Goal: Task Accomplishment & Management: Use online tool/utility

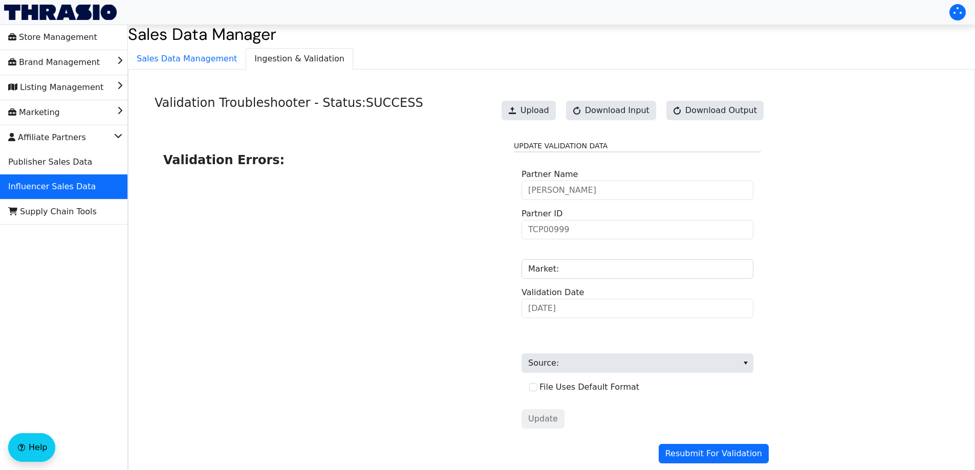
click at [122, 58] on icon "Brand Management" at bounding box center [119, 59] width 5 height 10
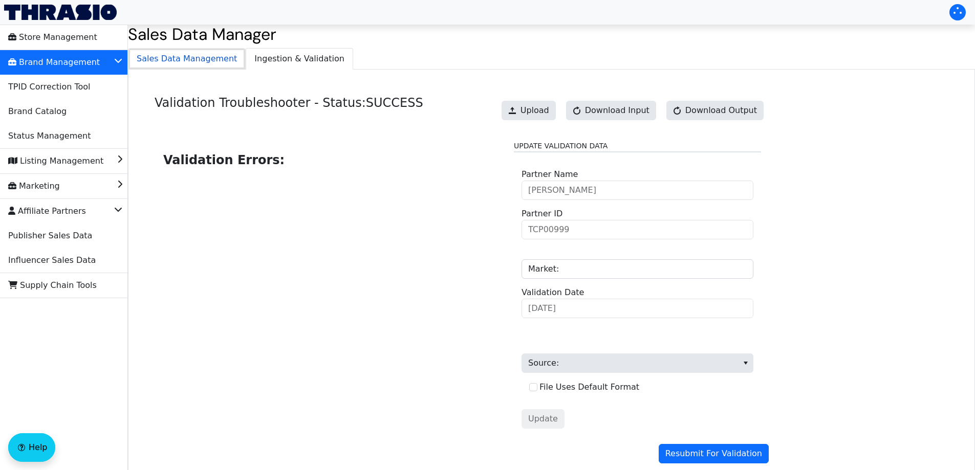
drag, startPoint x: 185, startPoint y: 67, endPoint x: 221, endPoint y: 67, distance: 35.8
click at [184, 68] on span "Sales Data Management" at bounding box center [187, 59] width 117 height 20
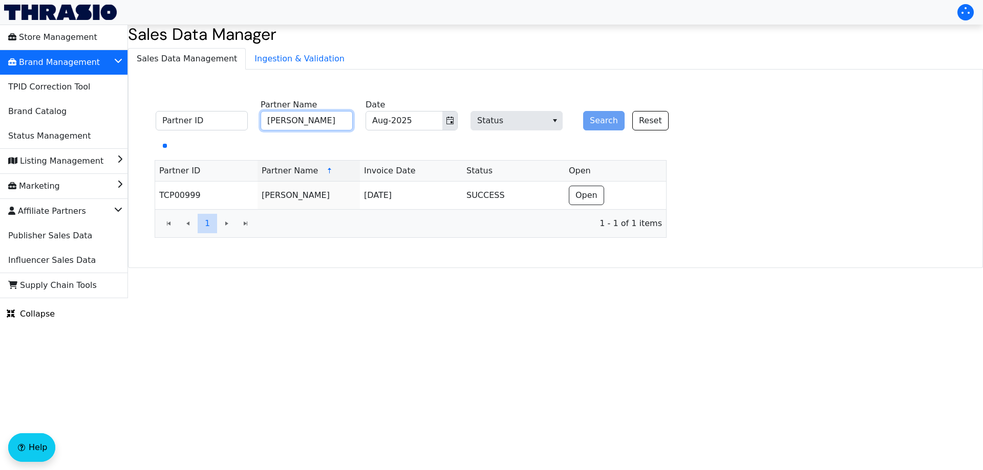
click at [311, 122] on input "[PERSON_NAME]" at bounding box center [307, 120] width 92 height 19
click at [68, 264] on span "Influencer Sales Data" at bounding box center [52, 260] width 88 height 16
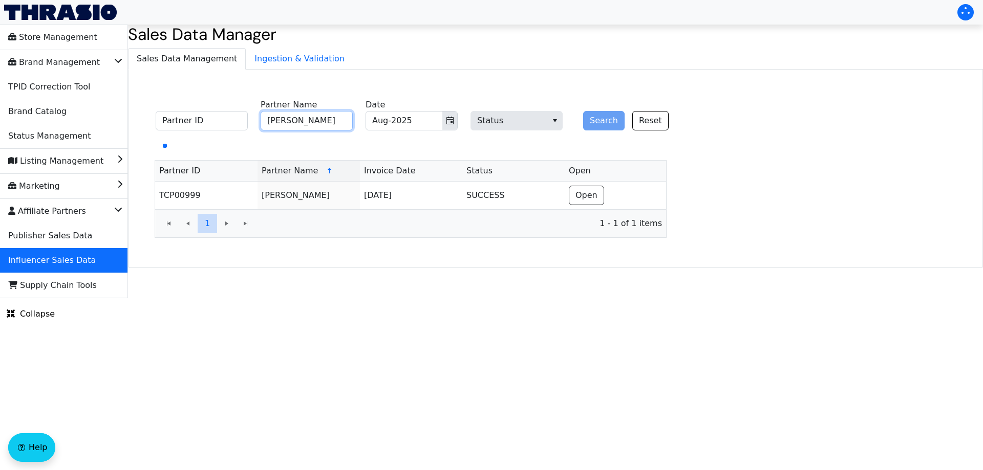
click at [328, 121] on input "[PERSON_NAME]" at bounding box center [307, 120] width 92 height 19
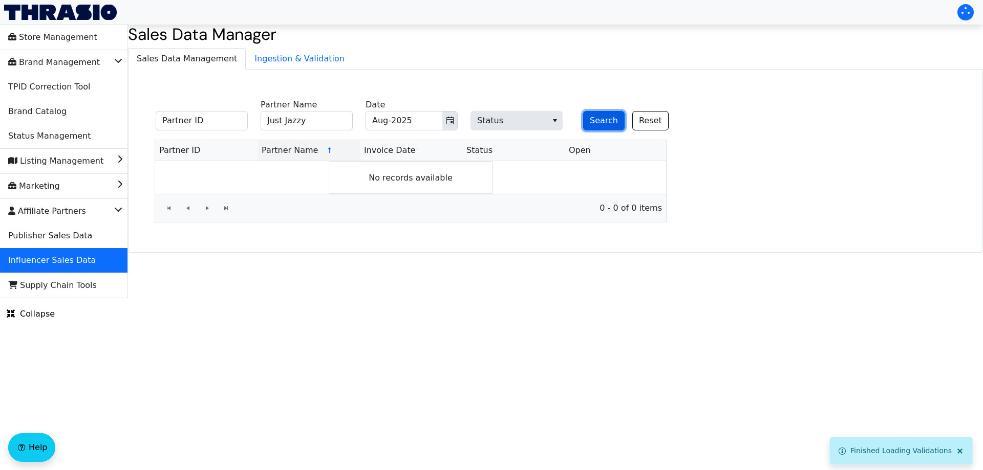
click at [598, 120] on button "Search" at bounding box center [603, 120] width 41 height 19
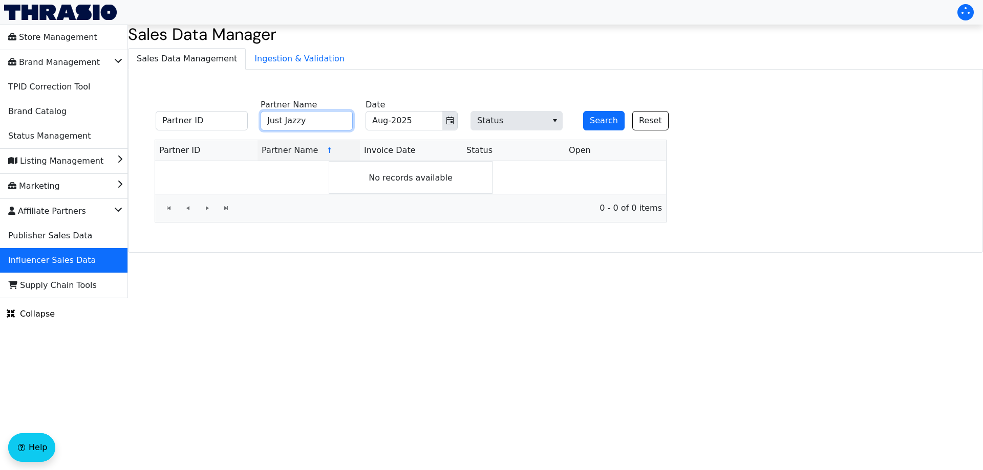
click at [284, 121] on input "Just Jazzy" at bounding box center [307, 120] width 92 height 19
type input "JustJazzy"
click at [611, 119] on button "Search" at bounding box center [603, 120] width 41 height 19
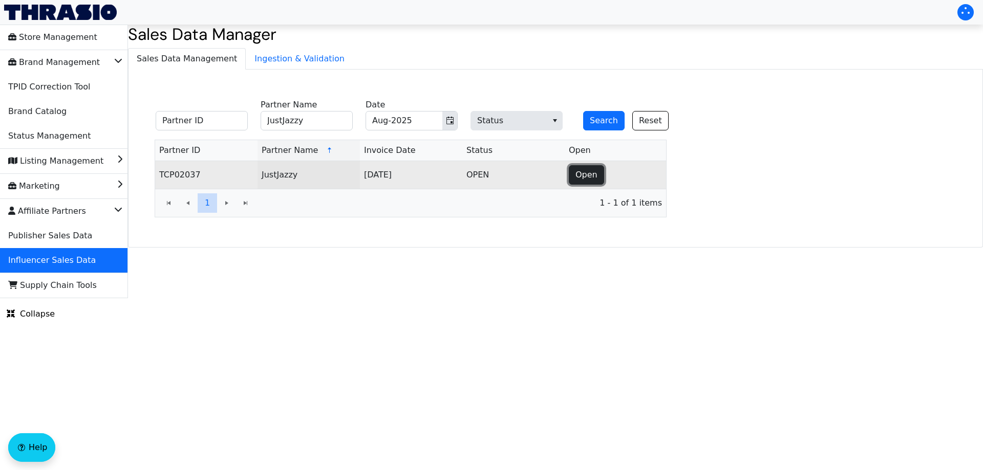
click at [586, 167] on button "Open" at bounding box center [586, 174] width 35 height 19
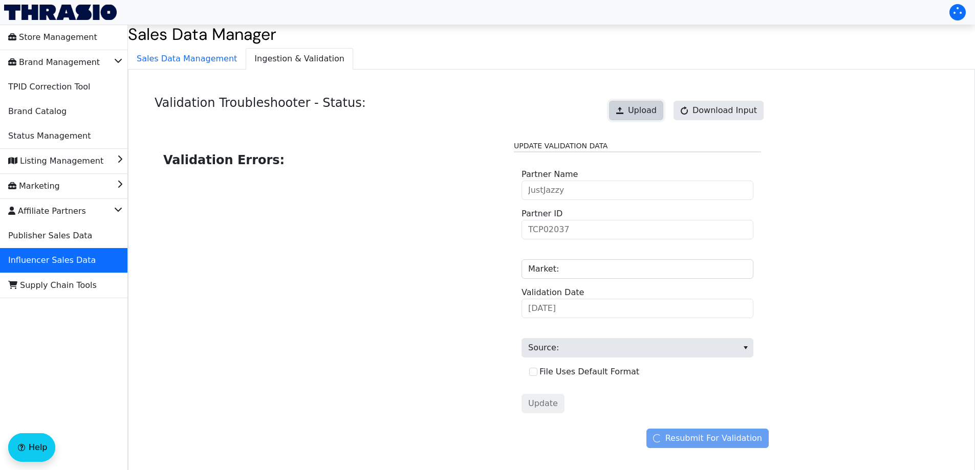
click at [636, 103] on button "Upload" at bounding box center [636, 110] width 54 height 19
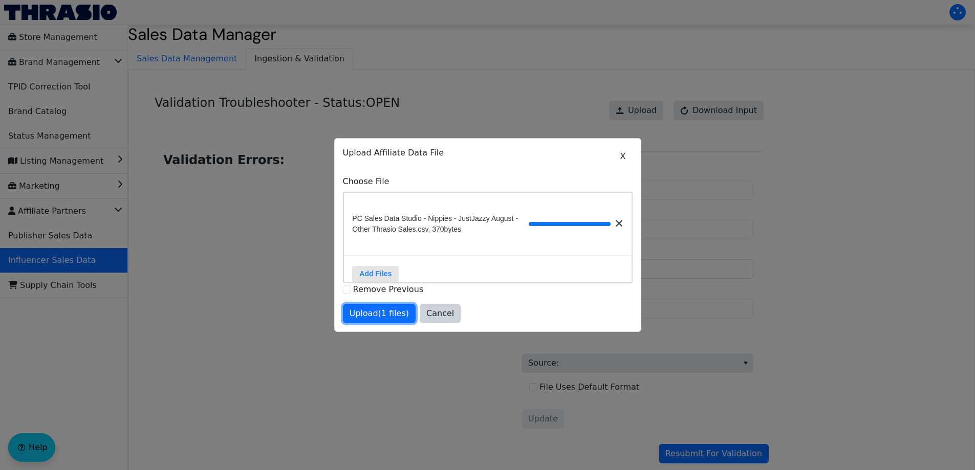
click at [368, 315] on span "Upload (1 files)" at bounding box center [380, 314] width 60 height 12
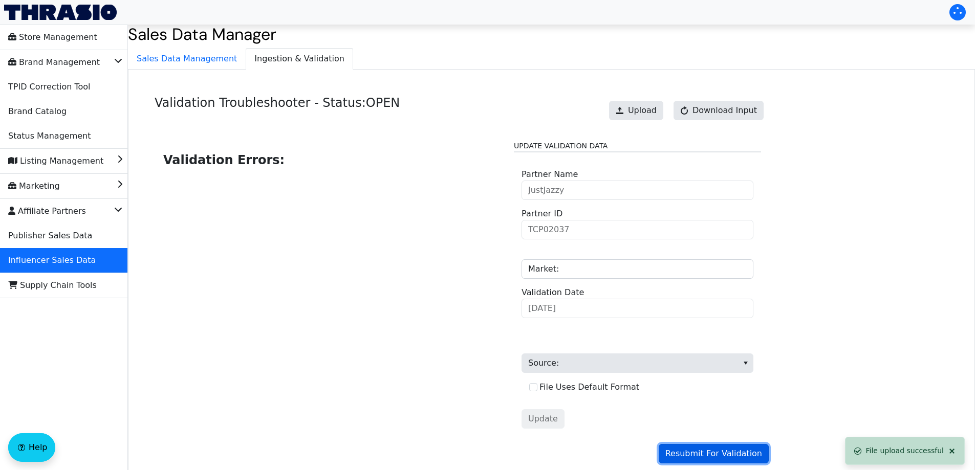
click at [691, 452] on span "Resubmit For Validation" at bounding box center [714, 454] width 97 height 12
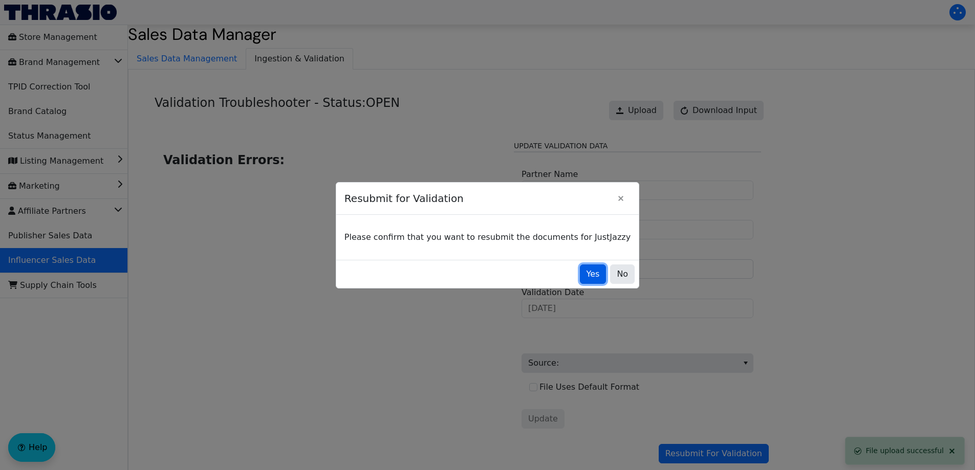
click at [587, 278] on span "Yes" at bounding box center [593, 274] width 13 height 12
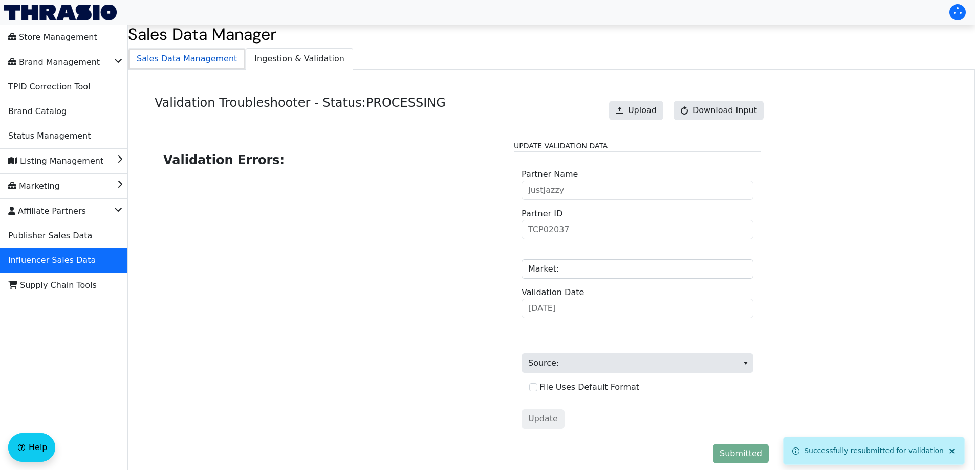
click at [190, 69] on span "Sales Data Management" at bounding box center [187, 59] width 117 height 20
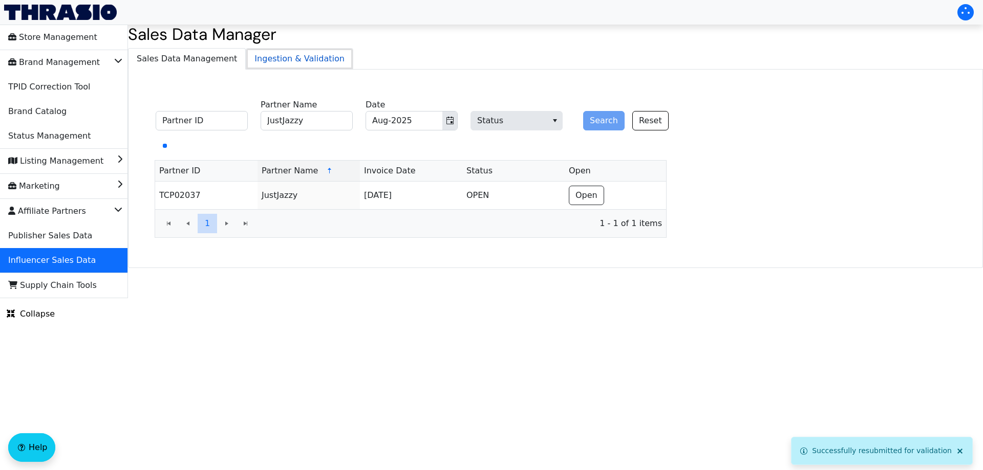
click at [258, 63] on span "Ingestion & Validation" at bounding box center [299, 59] width 106 height 20
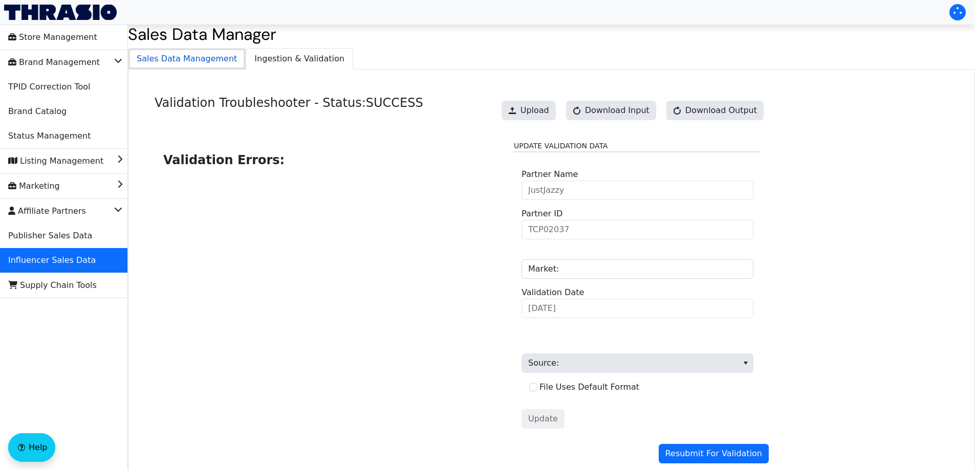
click at [197, 50] on span "Sales Data Management" at bounding box center [187, 59] width 117 height 20
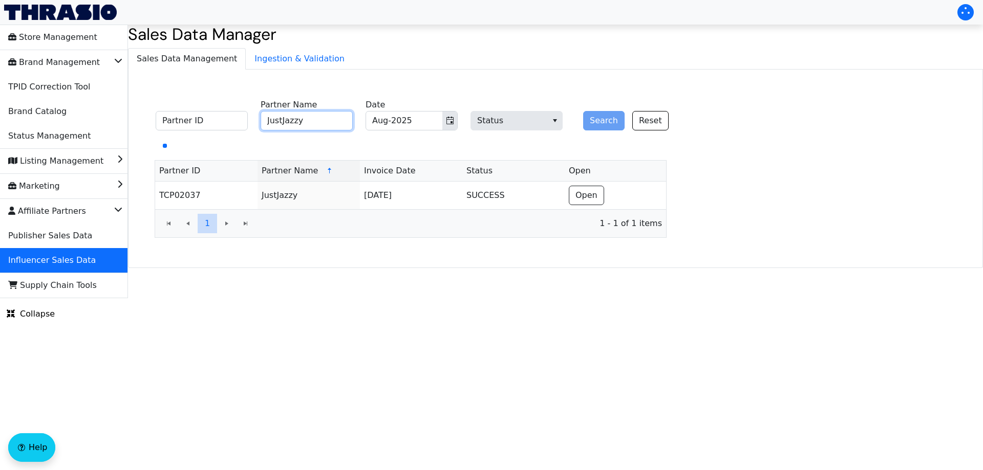
drag, startPoint x: 289, startPoint y: 118, endPoint x: 324, endPoint y: 118, distance: 34.8
click at [292, 118] on input "JustJazzy" at bounding box center [307, 120] width 92 height 19
paste input "[PERSON_NAME]"
type input "[PERSON_NAME]"
click at [600, 123] on button "Search" at bounding box center [603, 120] width 41 height 19
